Goal: Task Accomplishment & Management: Manage account settings

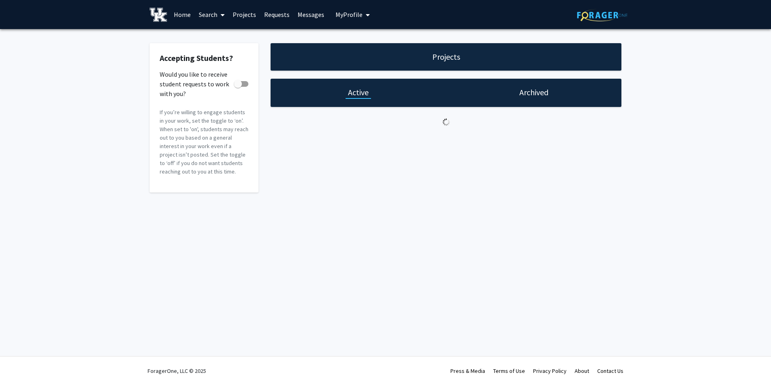
checkbox input "true"
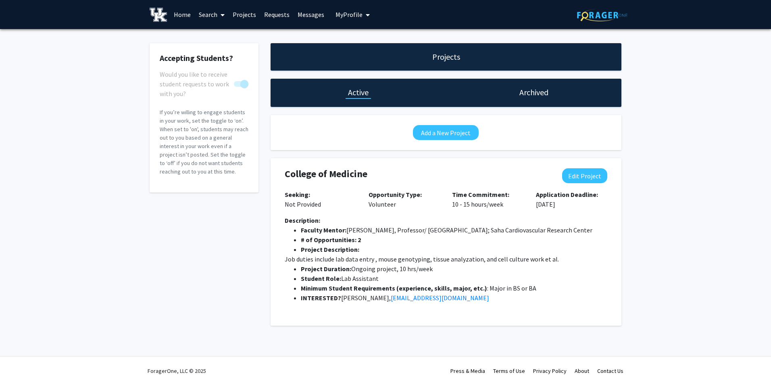
click at [547, 205] on p "Application Deadline: [DATE]" at bounding box center [572, 199] width 72 height 19
click at [575, 174] on button "Edit Project" at bounding box center [584, 175] width 45 height 15
select select "10 - 15"
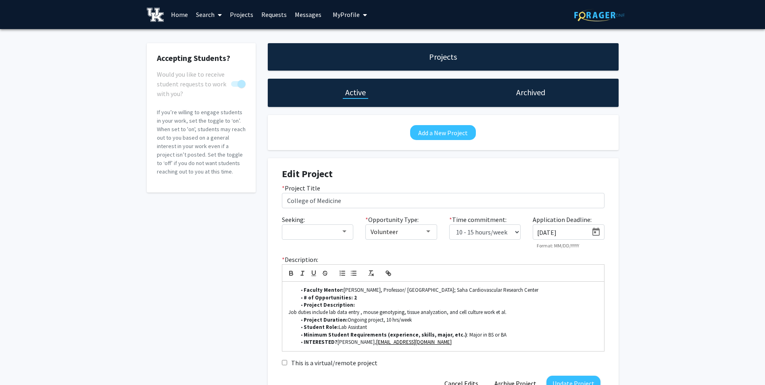
click at [596, 231] on icon "Open calendar" at bounding box center [596, 232] width 7 height 8
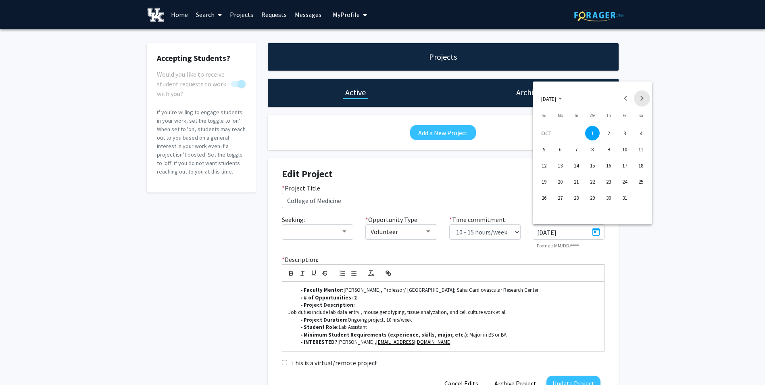
click at [644, 96] on button "Next month" at bounding box center [642, 98] width 16 height 16
click at [595, 217] on div "31" at bounding box center [592, 214] width 15 height 15
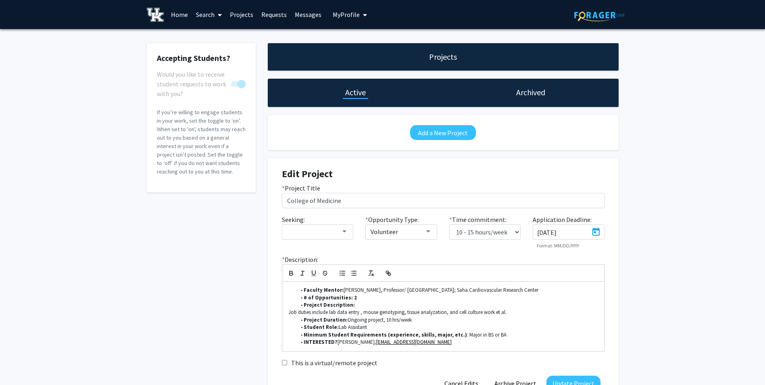
type input "[DATE]"
drag, startPoint x: 454, startPoint y: 333, endPoint x: 499, endPoint y: 332, distance: 45.2
click at [499, 332] on li "Minimum Student Requirements (experience, skills, major, etc.) : Major in BS or…" at bounding box center [447, 334] width 302 height 7
click at [466, 337] on li "Minimum Student Requirements (experience, skills, major, etc.) : Major in BS or…" at bounding box center [447, 334] width 302 height 7
drag, startPoint x: 453, startPoint y: 335, endPoint x: 490, endPoint y: 332, distance: 36.5
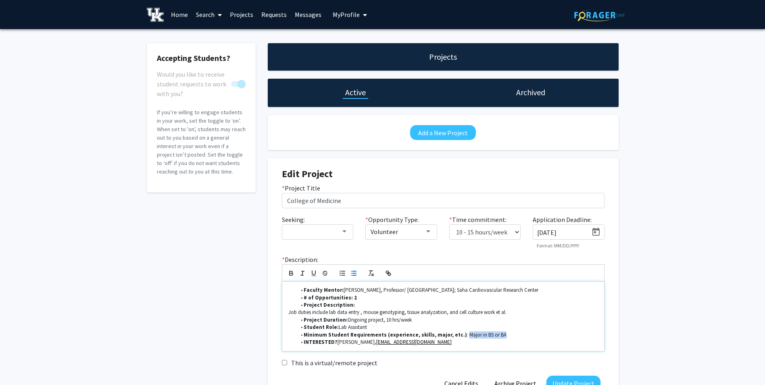
click at [490, 332] on li "Minimum Student Requirements (experience, skills, major, etc.) : Major in BS or…" at bounding box center [447, 334] width 302 height 7
click at [552, 332] on li "Minimum Student Requirements (experience, skills, major, etc.) : undergraduate …" at bounding box center [447, 334] width 302 height 7
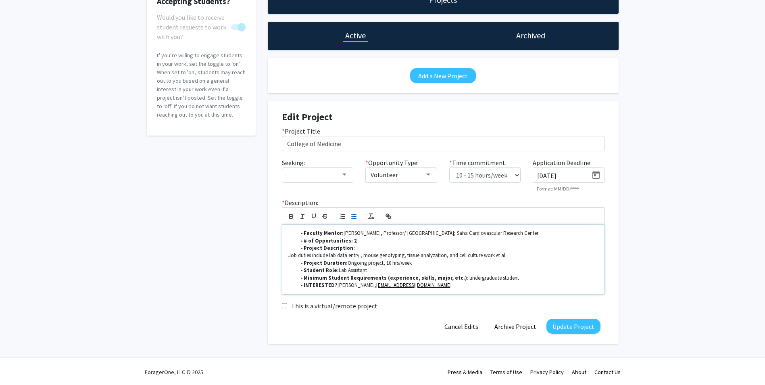
scroll to position [58, 0]
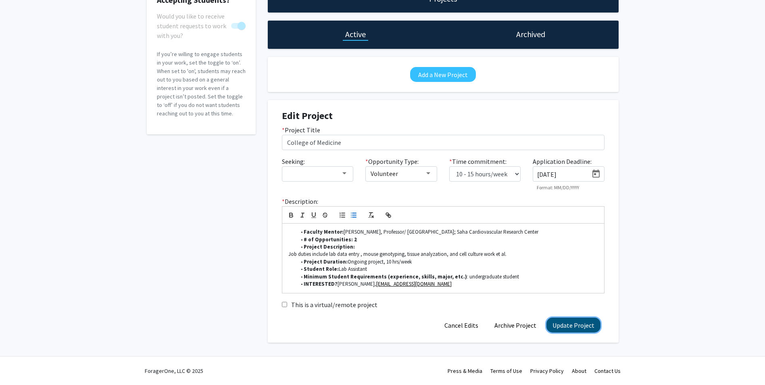
click at [589, 330] on button "Update Project" at bounding box center [574, 325] width 54 height 15
